Goal: Find specific page/section: Find specific page/section

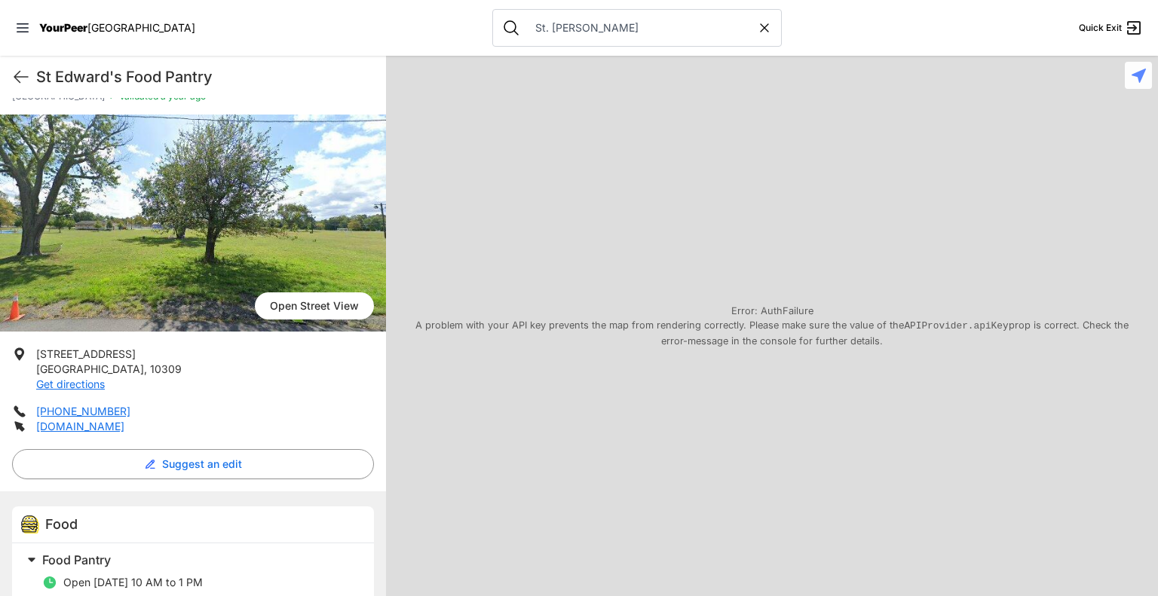
click at [757, 35] on icon at bounding box center [764, 27] width 15 height 15
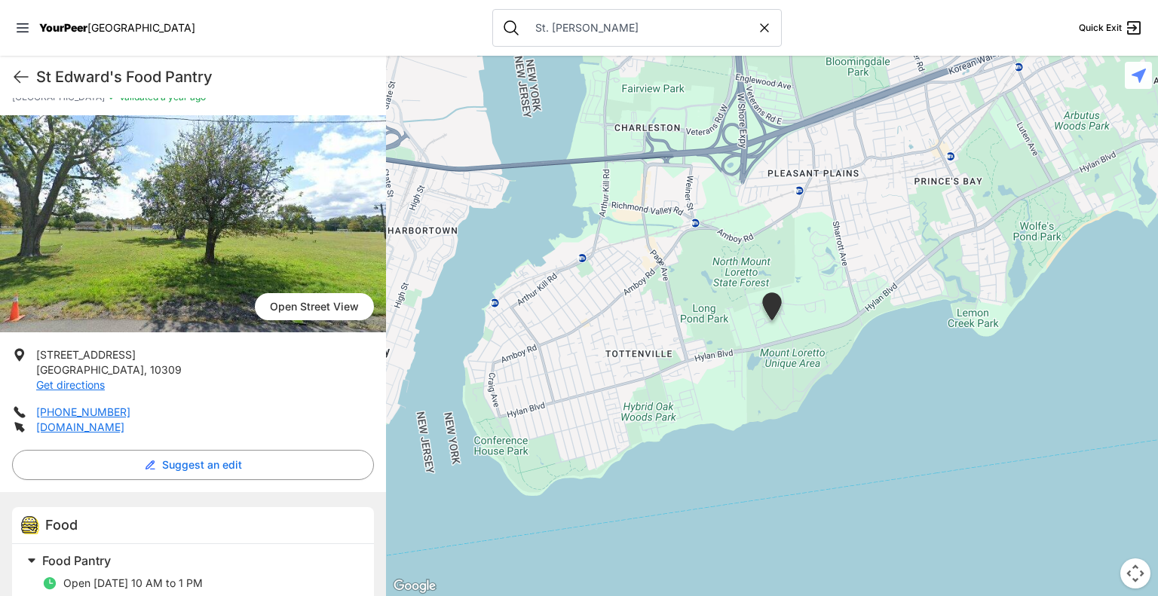
click at [757, 26] on icon at bounding box center [764, 27] width 15 height 15
select select "recentlyUpdated"
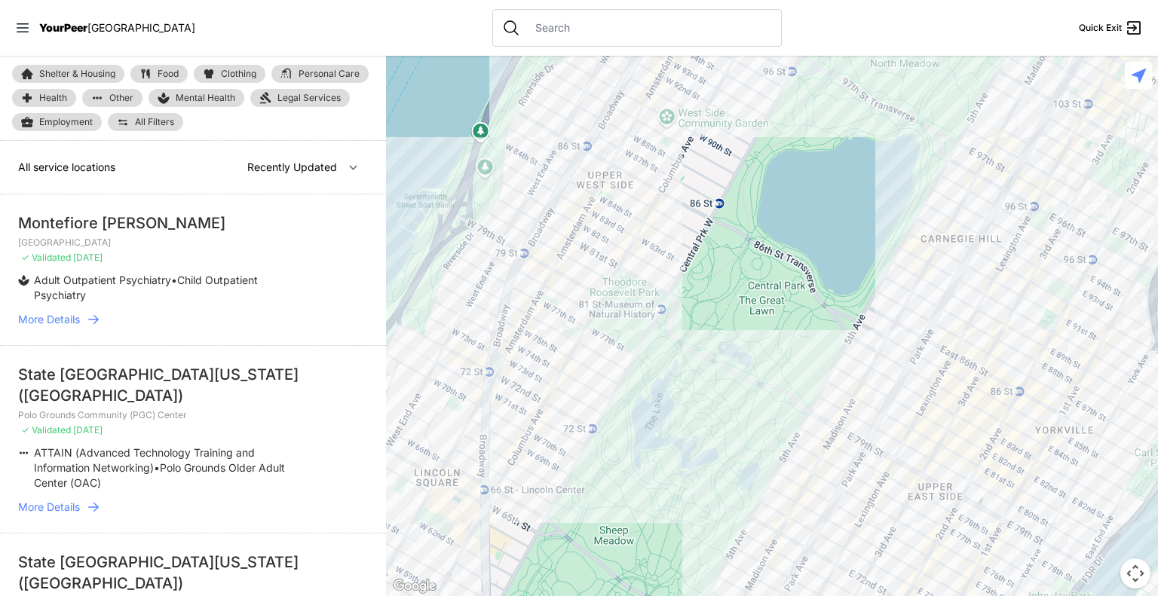
click at [574, 32] on input "text" at bounding box center [649, 27] width 246 height 15
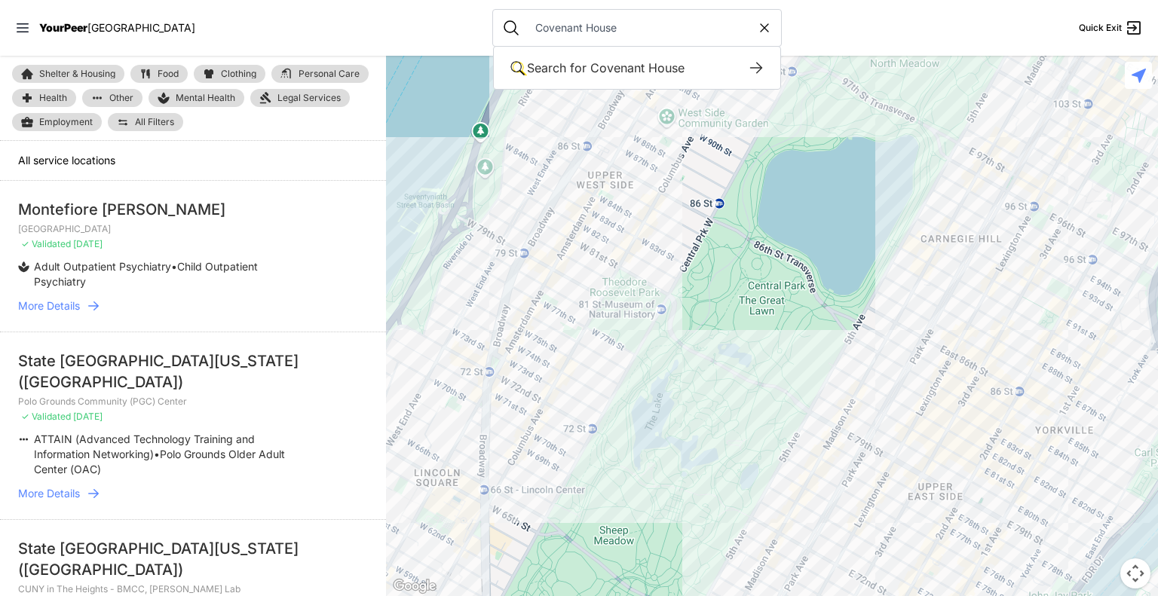
type input "Covenant House"
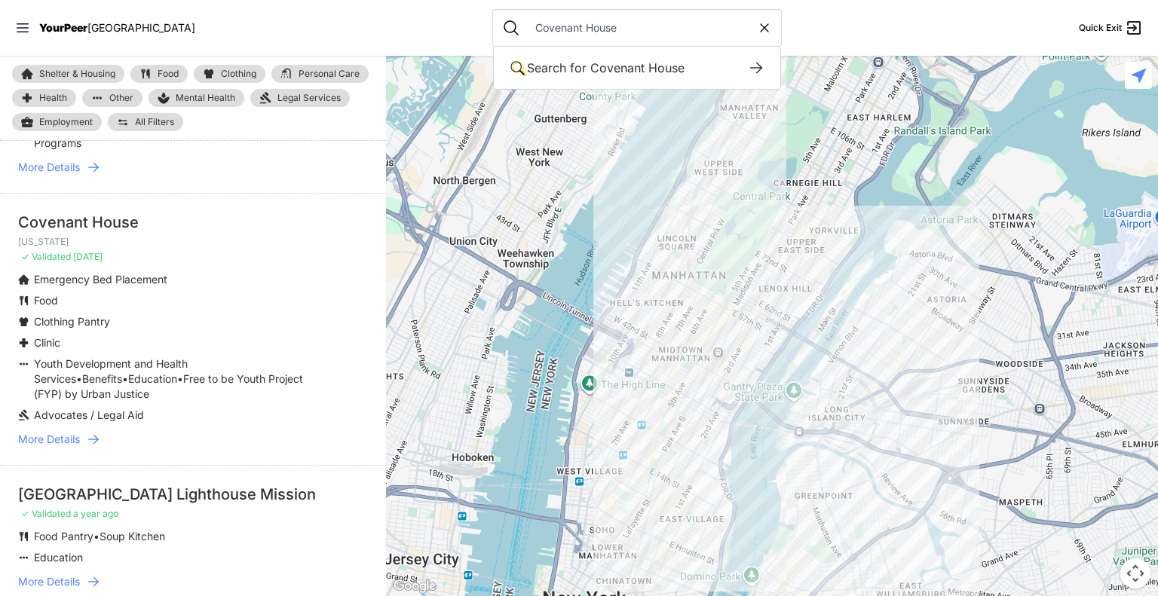
scroll to position [138, 0]
click at [51, 436] on span "More Details" at bounding box center [49, 440] width 62 height 15
